Goal: Information Seeking & Learning: Learn about a topic

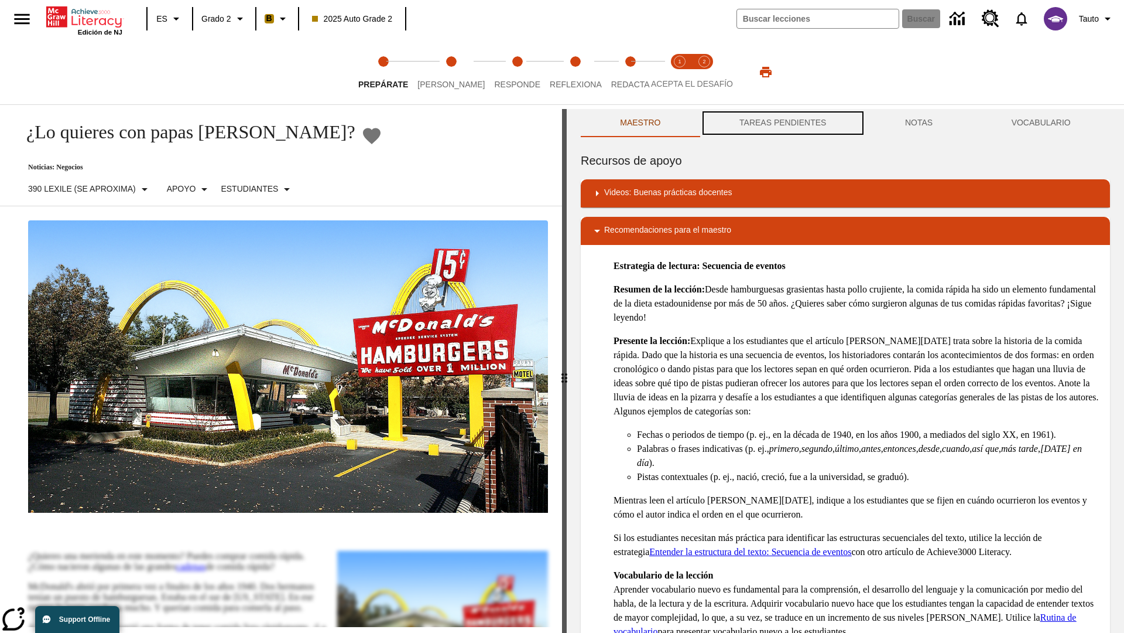
click at [783, 123] on button "TAREAS PENDIENTES" at bounding box center [783, 123] width 166 height 28
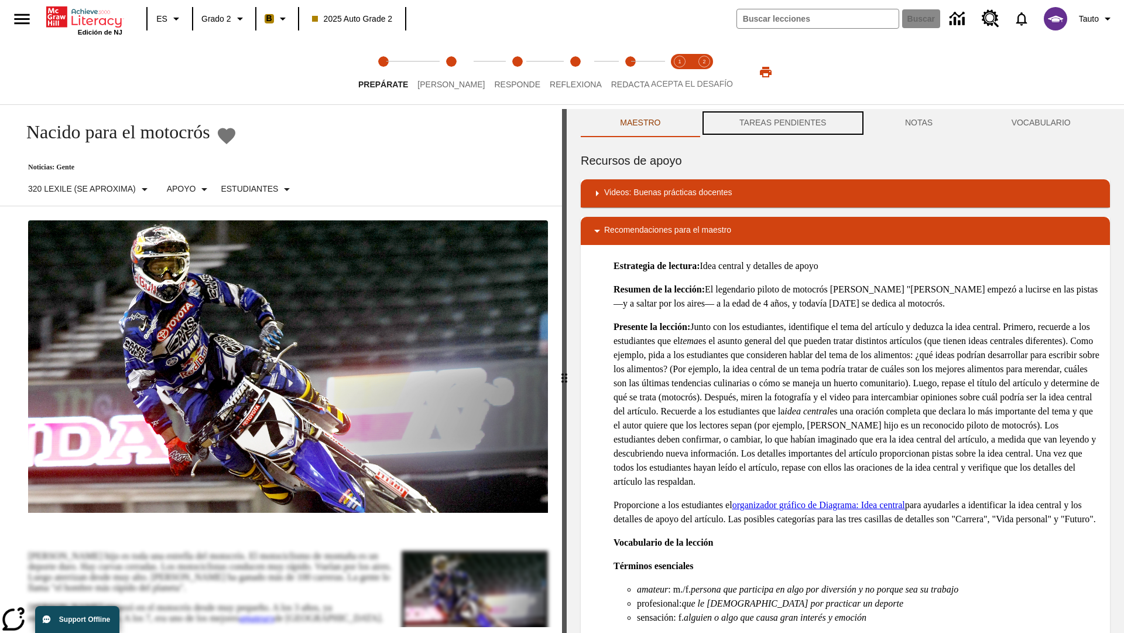
click at [783, 123] on button "TAREAS PENDIENTES" at bounding box center [783, 123] width 166 height 28
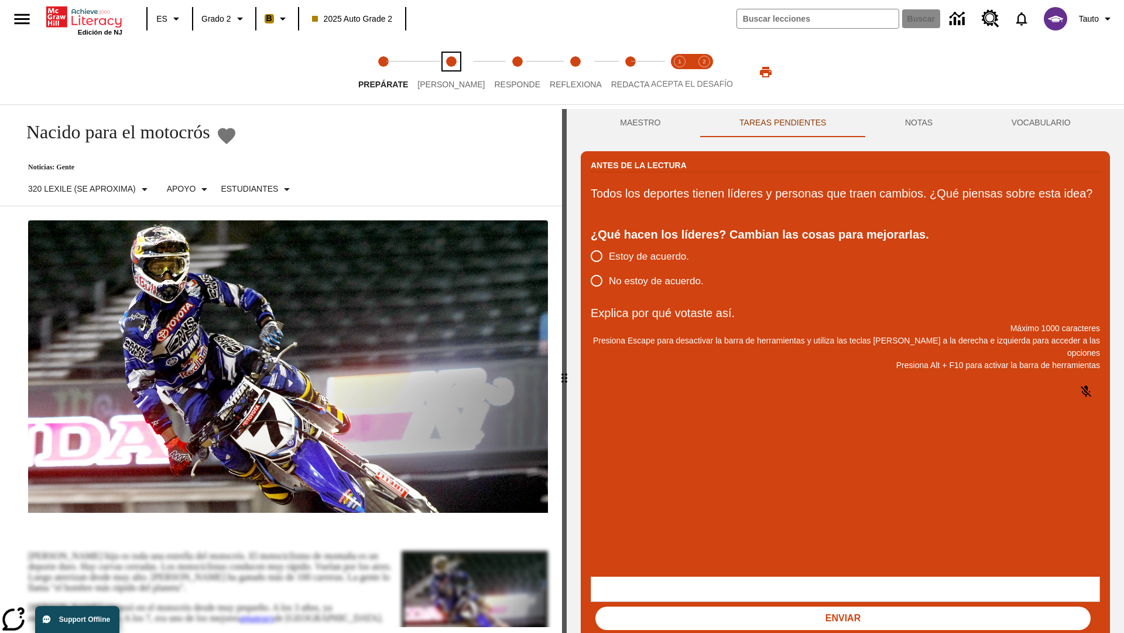
click at [442, 72] on span "[PERSON_NAME]" at bounding box center [451, 79] width 67 height 21
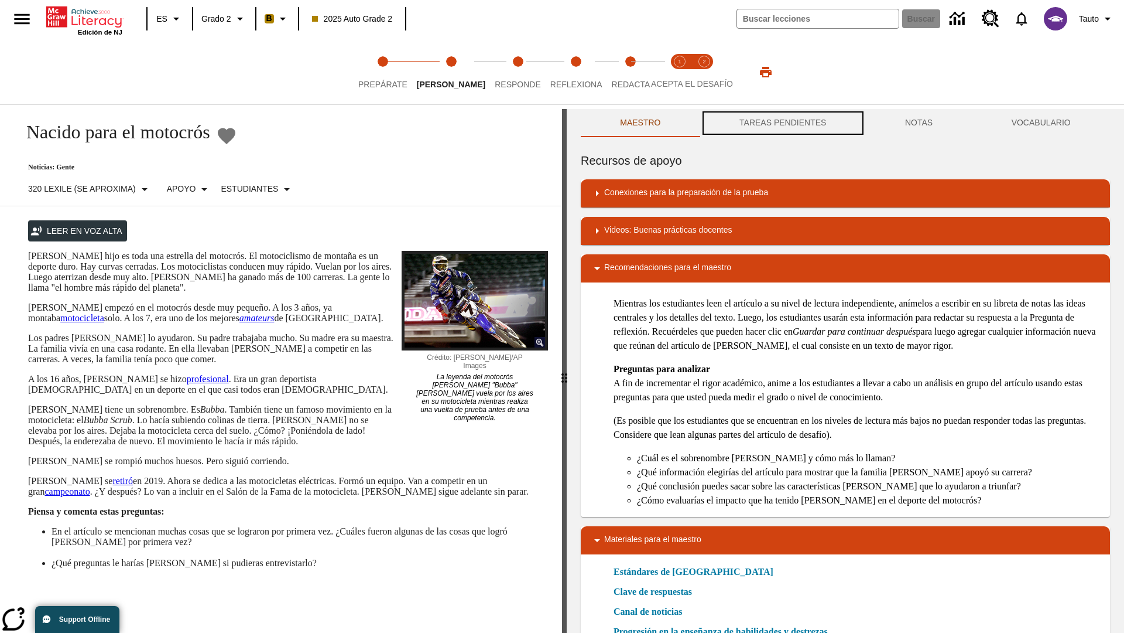
scroll to position [1, 0]
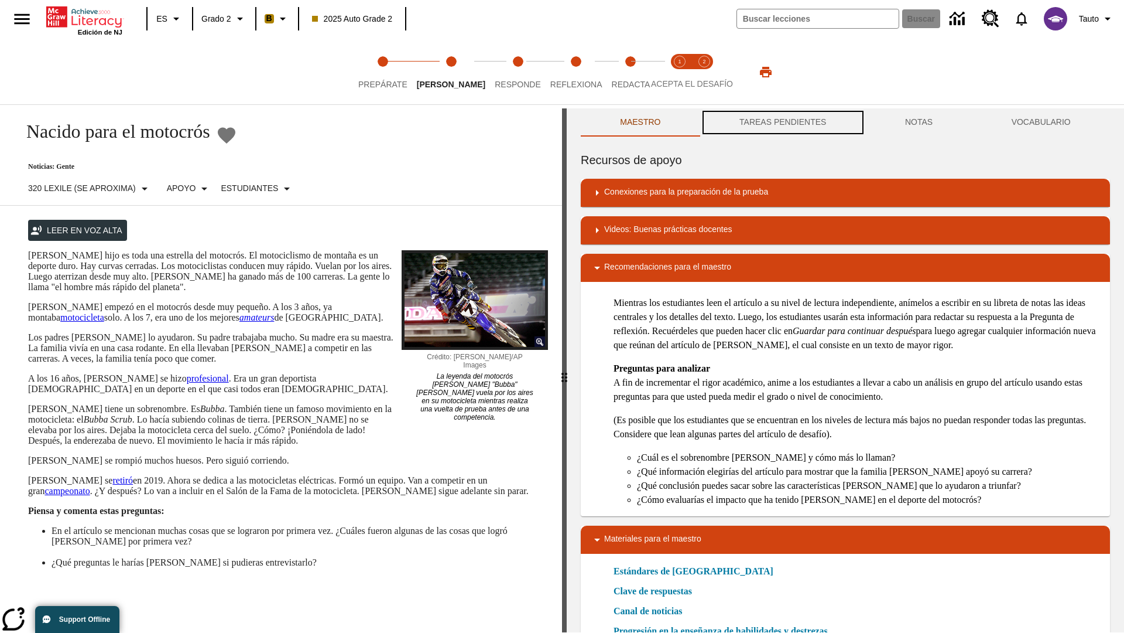
click at [783, 123] on button "TAREAS PENDIENTES" at bounding box center [783, 122] width 166 height 28
